Goal: Go to known website: Access a specific website the user already knows

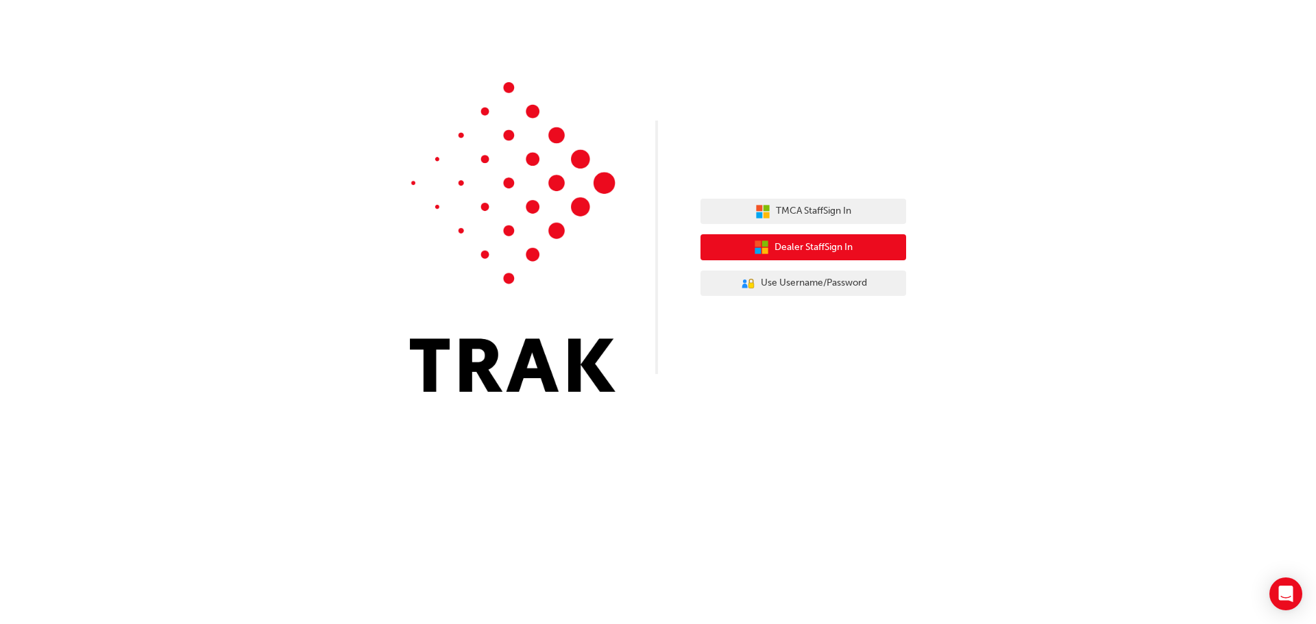
click at [772, 238] on button "Dealer Staff Sign In" at bounding box center [803, 247] width 206 height 26
